Goal: Navigation & Orientation: Find specific page/section

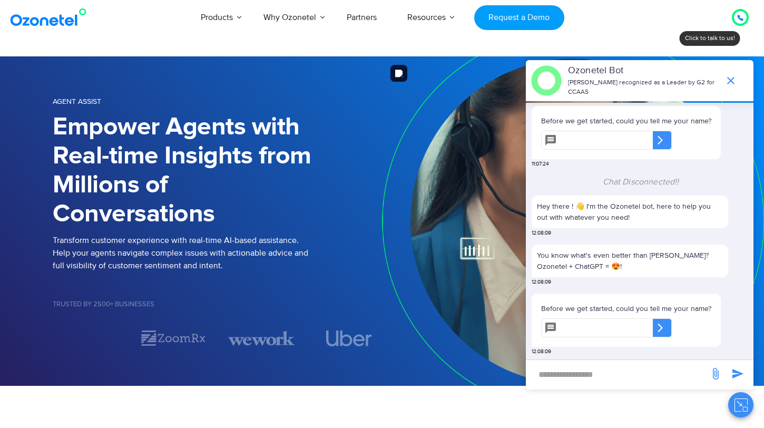
click at [562, 86] on img at bounding box center [546, 80] width 31 height 31
click at [626, 75] on p "Ozonetel Bot" at bounding box center [643, 71] width 151 height 14
click at [562, 77] on img at bounding box center [546, 80] width 31 height 31
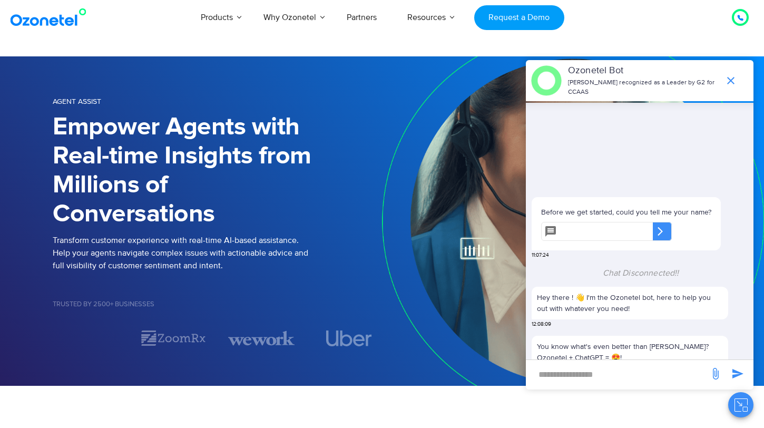
scroll to position [110, 0]
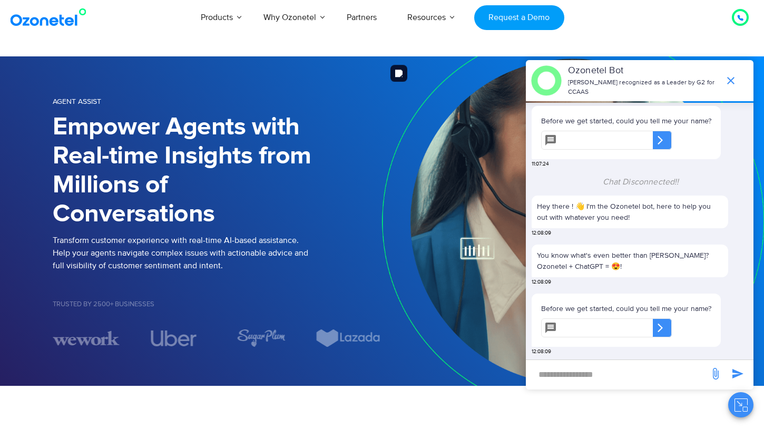
click at [434, 113] on img at bounding box center [573, 220] width 382 height 329
click at [126, 5] on div "Click to talk to us! Call in progress... 1 2 3 4 5 6 7 8 9 # 0 Products AI & CX…" at bounding box center [382, 17] width 764 height 35
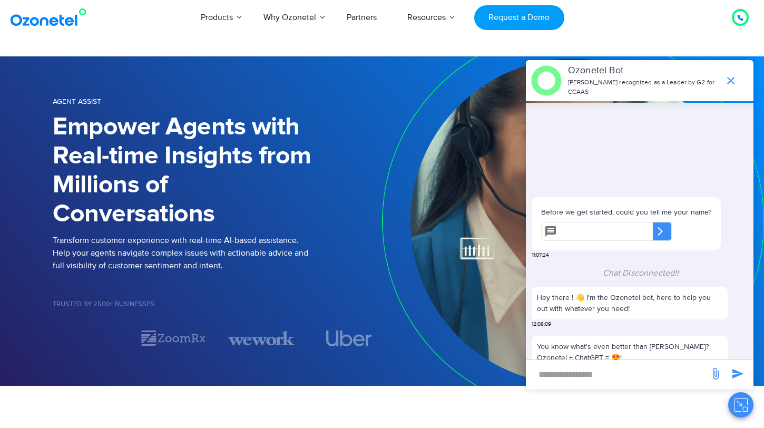
scroll to position [110, 0]
